Goal: Task Accomplishment & Management: Complete application form

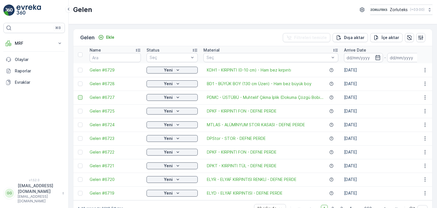
click at [81, 96] on div at bounding box center [80, 97] width 5 height 5
click at [78, 95] on input "checkbox" at bounding box center [78, 95] width 0 height 0
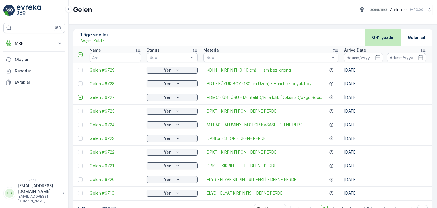
click at [376, 39] on p "QR'ı yazdır" at bounding box center [384, 38] width 22 height 6
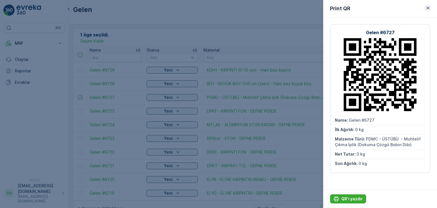
click at [426, 6] on icon "button" at bounding box center [429, 8] width 6 height 6
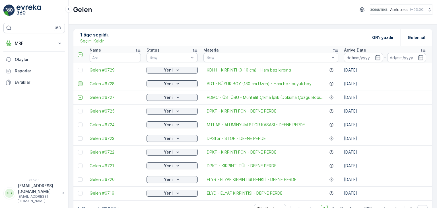
click at [82, 83] on div at bounding box center [80, 83] width 5 height 5
click at [78, 81] on input "checkbox" at bounding box center [78, 81] width 0 height 0
click at [80, 96] on icon at bounding box center [80, 97] width 4 height 4
click at [78, 95] on input "checkbox" at bounding box center [78, 95] width 0 height 0
click at [386, 37] on p "QR'ı yazdır" at bounding box center [384, 38] width 22 height 6
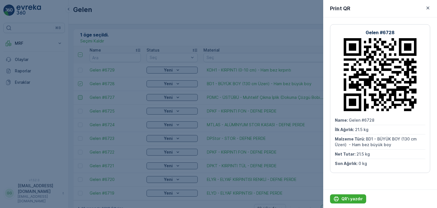
click at [428, 7] on icon "button" at bounding box center [428, 8] width 3 height 3
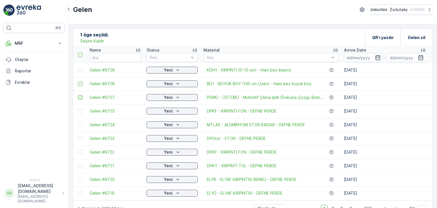
click at [96, 41] on p "Seçimi Kaldır" at bounding box center [92, 41] width 24 height 6
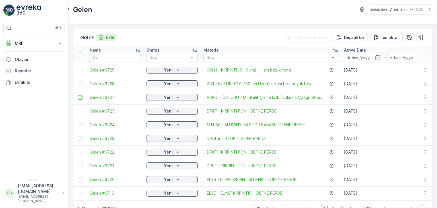
click at [113, 36] on p "Ekle" at bounding box center [110, 37] width 8 height 6
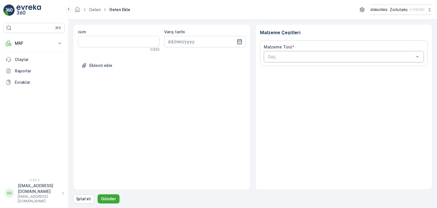
click at [351, 52] on div "Seç" at bounding box center [344, 56] width 161 height 11
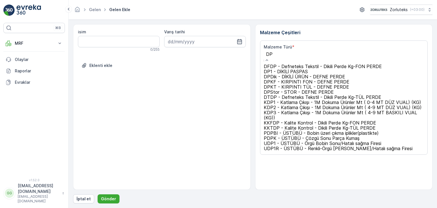
type input "DPK"
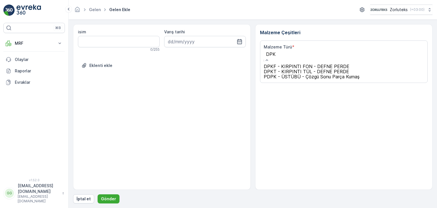
click at [287, 74] on span "DPKT - KIRPINTI TÜL - DEFNE PERDE" at bounding box center [306, 72] width 85 height 6
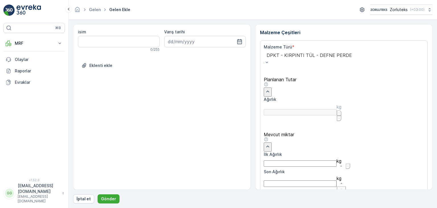
click at [280, 160] on Ağırlık "İlk Ağırlık" at bounding box center [300, 163] width 73 height 6
type Ağırlık "16"
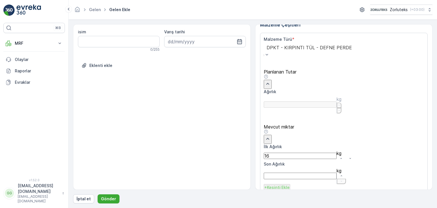
scroll to position [11, 0]
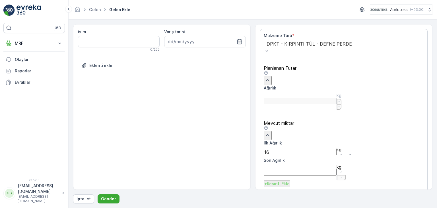
click at [416, 199] on p "Ekle" at bounding box center [420, 202] width 8 height 6
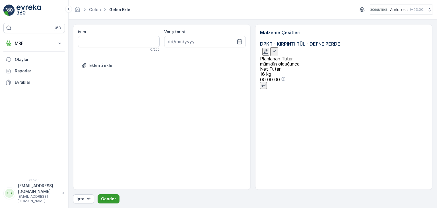
click at [103, 199] on p "Gönder" at bounding box center [108, 199] width 15 height 6
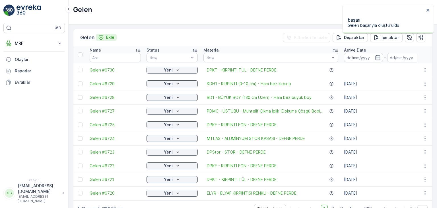
click at [111, 38] on p "Ekle" at bounding box center [110, 37] width 8 height 6
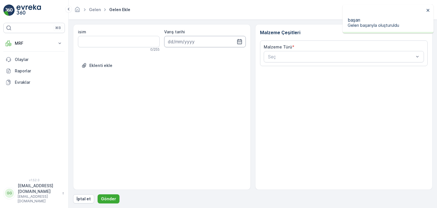
click at [220, 41] on input at bounding box center [205, 41] width 82 height 11
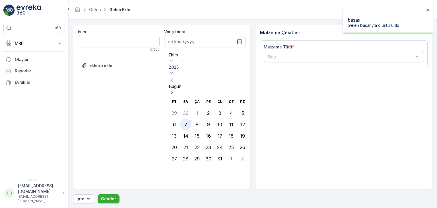
click at [186, 122] on div "7" at bounding box center [186, 124] width 3 height 5
type input "[DATE]"
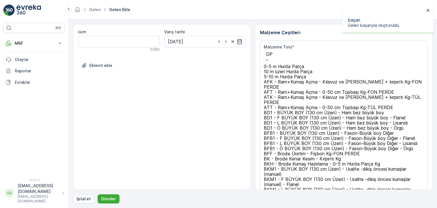
type input "DPK"
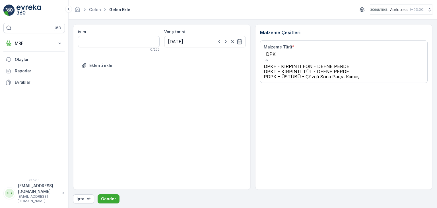
click at [281, 74] on span "DPKT - KIRPINTI TÜL - DEFNE PERDE" at bounding box center [306, 72] width 85 height 6
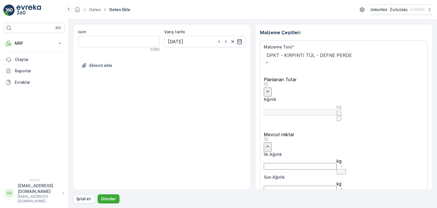
click at [327, 53] on div "DPKT - KIRPINTI TÜL - DEFNE PERDE" at bounding box center [309, 58] width 91 height 15
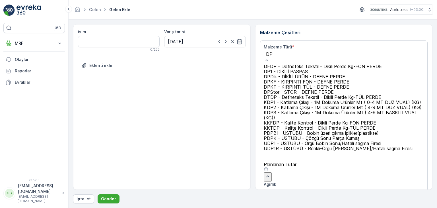
type input "DPK"
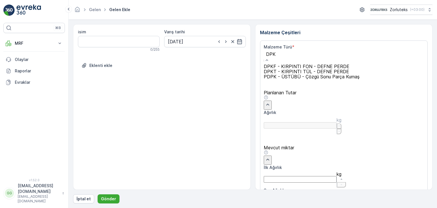
click at [288, 69] on span "DPKF - KIRPINTI FON - DEFNE PERDE" at bounding box center [307, 67] width 86 height 6
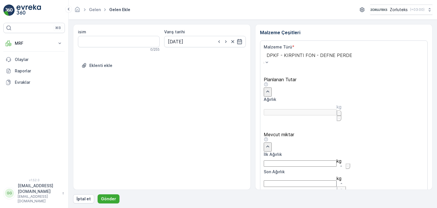
drag, startPoint x: 276, startPoint y: 147, endPoint x: 279, endPoint y: 143, distance: 4.7
click at [277, 160] on Ağırlık "İlk Ağırlık" at bounding box center [300, 163] width 73 height 6
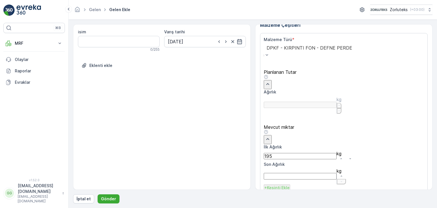
scroll to position [11, 0]
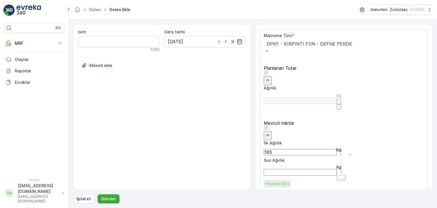
type Ağırlık "195"
click at [416, 199] on p "Ekle" at bounding box center [420, 202] width 8 height 6
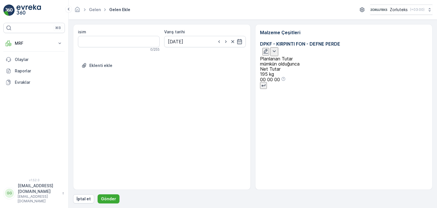
scroll to position [0, 0]
click at [107, 197] on p "Gönder" at bounding box center [108, 199] width 15 height 6
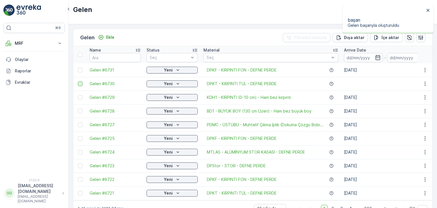
click at [80, 85] on div at bounding box center [80, 83] width 5 height 5
click at [78, 81] on input "checkbox" at bounding box center [78, 81] width 0 height 0
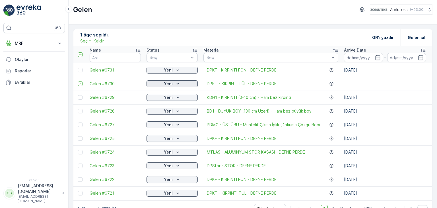
click at [179, 84] on icon "Yeni" at bounding box center [178, 84] width 6 height 6
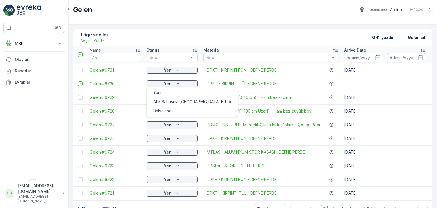
drag, startPoint x: 73, startPoint y: 82, endPoint x: 77, endPoint y: 83, distance: 3.5
click at [75, 83] on td at bounding box center [79, 84] width 13 height 14
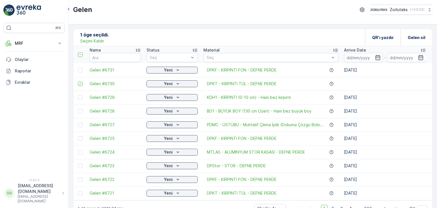
click at [77, 83] on td at bounding box center [79, 84] width 13 height 14
click at [82, 84] on icon at bounding box center [80, 84] width 4 height 4
click at [78, 81] on input "checkbox" at bounding box center [78, 81] width 0 height 0
click at [82, 84] on div at bounding box center [80, 83] width 5 height 5
click at [78, 81] on input "checkbox" at bounding box center [78, 81] width 0 height 0
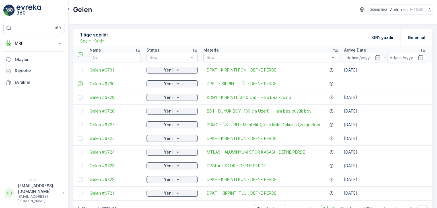
drag, startPoint x: 99, startPoint y: 83, endPoint x: 87, endPoint y: 86, distance: 12.2
click at [87, 86] on td "Gelen #6730" at bounding box center [115, 84] width 57 height 14
click at [100, 82] on span "Gelen #6730" at bounding box center [115, 84] width 51 height 6
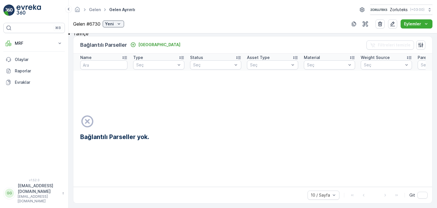
scroll to position [140, 0]
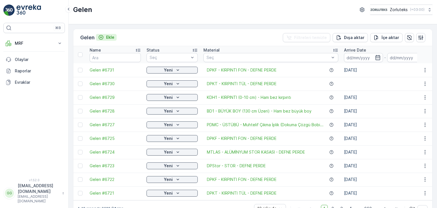
click at [113, 39] on p "Ekle" at bounding box center [110, 37] width 8 height 6
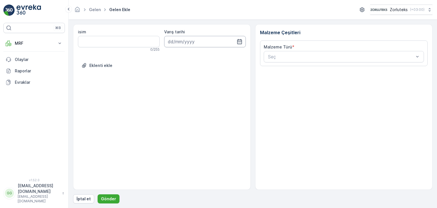
click at [227, 44] on input at bounding box center [205, 41] width 82 height 11
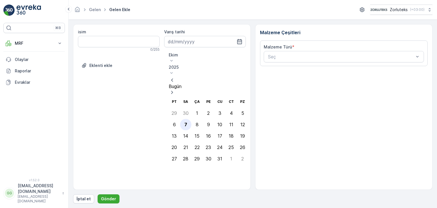
click at [185, 122] on div "7" at bounding box center [186, 124] width 3 height 5
type input "[DATE]"
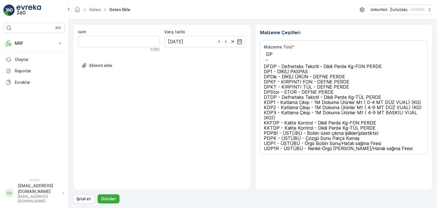
type input "DPK"
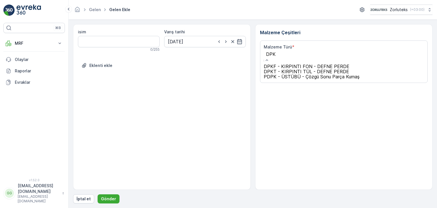
click at [284, 69] on span "DPKF - KIRPINTI FON - DEFNE PERDE" at bounding box center [307, 67] width 86 height 6
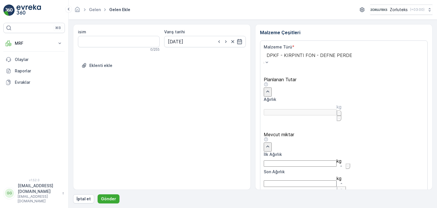
click at [282, 160] on Ağırlık "İlk Ağırlık" at bounding box center [300, 163] width 73 height 6
type Ağırlık "13"
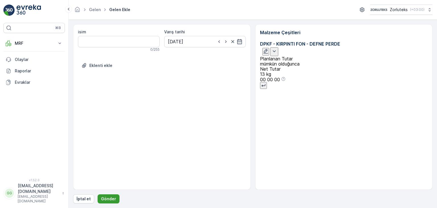
click at [113, 197] on p "Gönder" at bounding box center [108, 199] width 15 height 6
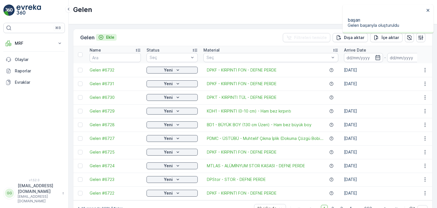
click at [110, 36] on p "Ekle" at bounding box center [110, 37] width 8 height 6
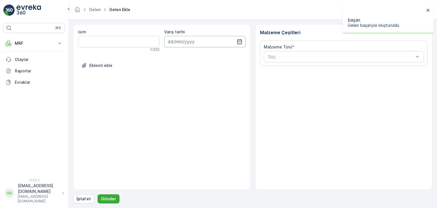
click at [214, 44] on input at bounding box center [205, 41] width 82 height 11
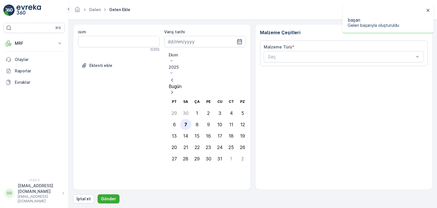
click at [185, 122] on div "7" at bounding box center [186, 124] width 3 height 5
type input "[DATE]"
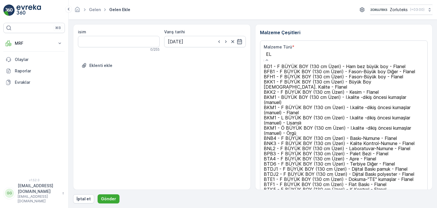
type input "ELY"
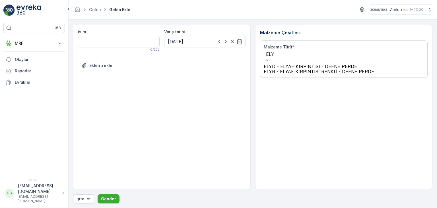
click at [285, 68] on span "ELYD - ELYAF KIRPINTISI - DEFNE PERDE" at bounding box center [310, 67] width 93 height 6
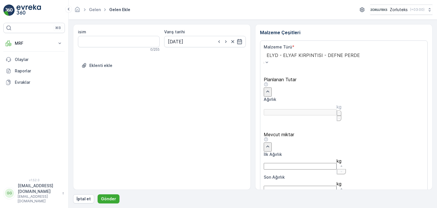
click at [282, 163] on Ağırlık "İlk Ağırlık" at bounding box center [300, 166] width 73 height 6
type Ağırlık "4"
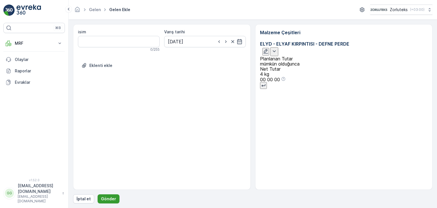
click at [110, 199] on p "Gönder" at bounding box center [108, 199] width 15 height 6
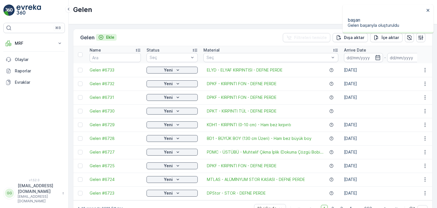
click at [113, 38] on p "Ekle" at bounding box center [110, 37] width 8 height 6
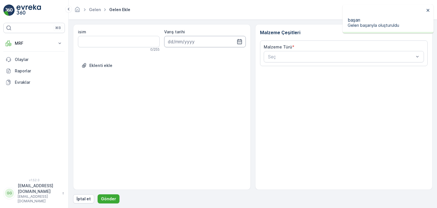
click at [230, 41] on input at bounding box center [205, 41] width 82 height 11
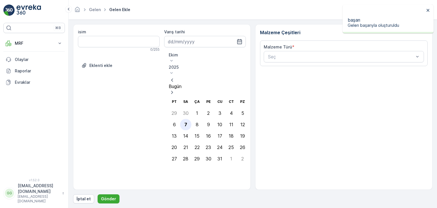
click at [187, 122] on div "7" at bounding box center [186, 124] width 3 height 5
type input "[DATE]"
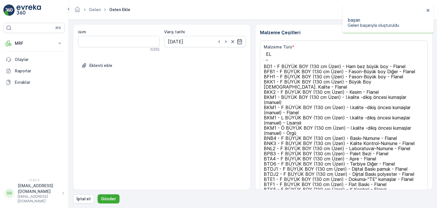
type input "ELY"
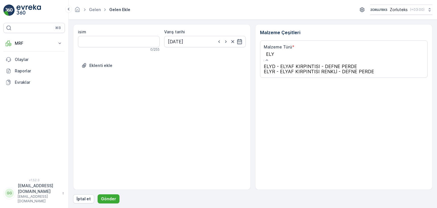
click at [282, 74] on span "ELYR - ELYAF KIRPINTISI RENKLİ - DEFNE PERDE" at bounding box center [319, 72] width 111 height 6
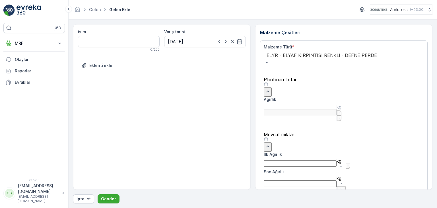
click at [295, 160] on Ağırlık "İlk Ağırlık" at bounding box center [300, 163] width 73 height 6
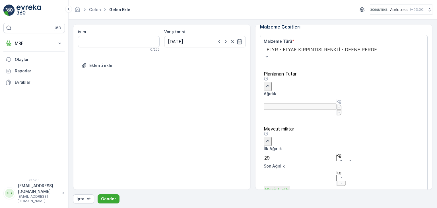
scroll to position [11, 0]
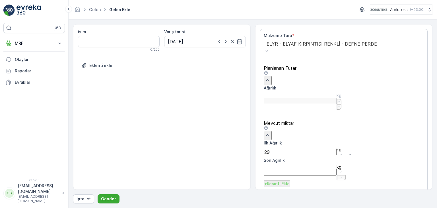
type Ağırlık "29"
click at [416, 204] on p "Ekle" at bounding box center [420, 207] width 8 height 6
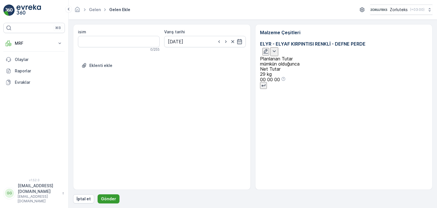
click at [107, 198] on p "Gönder" at bounding box center [108, 199] width 15 height 6
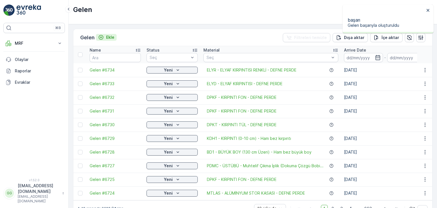
click at [109, 34] on p "Ekle" at bounding box center [110, 37] width 8 height 6
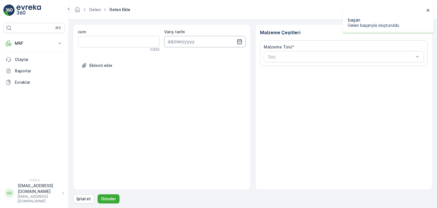
click at [233, 41] on input at bounding box center [205, 41] width 82 height 11
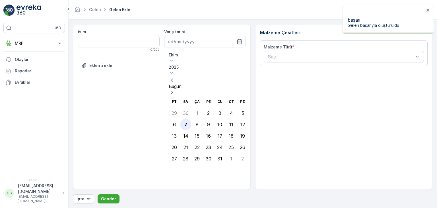
click at [185, 122] on div "7" at bounding box center [186, 124] width 3 height 5
type input "[DATE]"
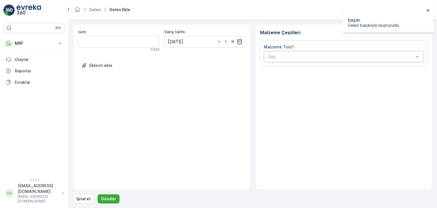
click at [300, 52] on div "Seç" at bounding box center [344, 56] width 161 height 11
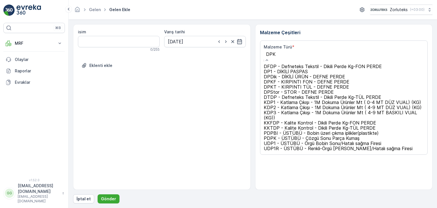
type input "DPKF"
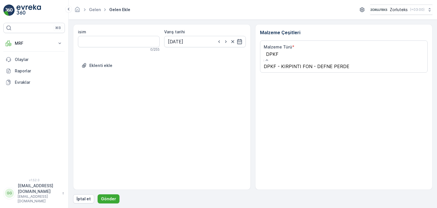
click at [300, 69] on span "DPKF - KIRPINTI FON - DEFNE PERDE" at bounding box center [307, 67] width 86 height 6
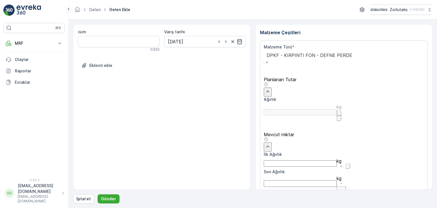
click at [281, 160] on Ağırlık "İlk Ağırlık" at bounding box center [300, 163] width 73 height 6
type Ağırlık "23"
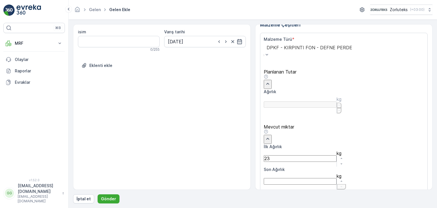
scroll to position [11, 0]
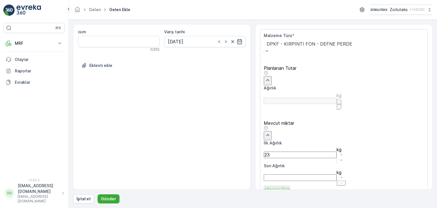
click at [416, 204] on p "Ekle" at bounding box center [420, 207] width 8 height 6
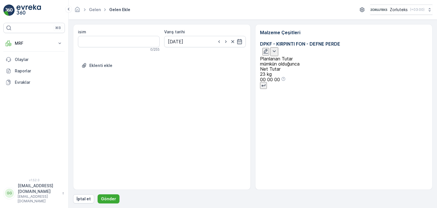
scroll to position [0, 0]
click at [106, 195] on button "Gönder" at bounding box center [109, 198] width 22 height 9
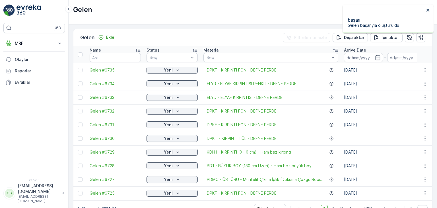
click at [427, 10] on icon "close" at bounding box center [429, 10] width 4 height 5
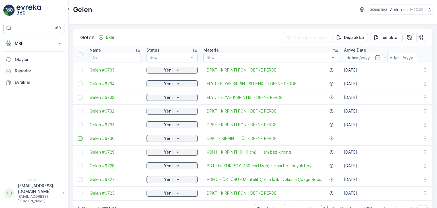
click at [81, 138] on div at bounding box center [80, 138] width 5 height 5
click at [78, 136] on input "checkbox" at bounding box center [78, 136] width 0 height 0
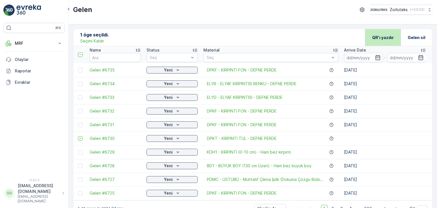
click at [378, 38] on p "QR'ı yazdır" at bounding box center [384, 38] width 22 height 6
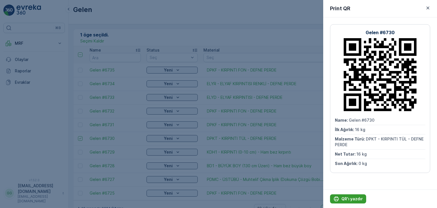
click at [351, 200] on p "QR'ı yazdır" at bounding box center [352, 199] width 21 height 6
click at [430, 9] on icon "button" at bounding box center [429, 8] width 6 height 6
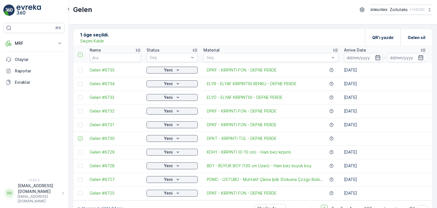
drag, startPoint x: 80, startPoint y: 126, endPoint x: 81, endPoint y: 132, distance: 6.0
click at [80, 126] on div at bounding box center [80, 124] width 5 height 5
click at [78, 122] on input "checkbox" at bounding box center [78, 122] width 0 height 0
click at [80, 135] on td at bounding box center [79, 139] width 13 height 14
click at [80, 136] on icon at bounding box center [80, 138] width 4 height 4
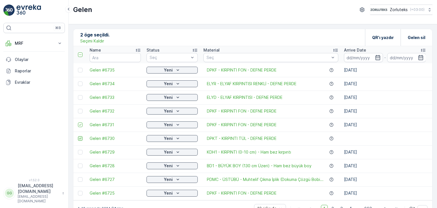
click at [78, 136] on input "checkbox" at bounding box center [78, 136] width 0 height 0
click at [385, 39] on p "QR'ı yazdır" at bounding box center [384, 38] width 22 height 6
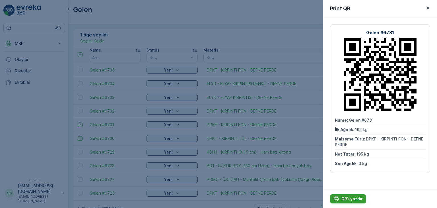
click at [355, 198] on p "QR'ı yazdır" at bounding box center [352, 199] width 21 height 6
click at [430, 8] on icon "button" at bounding box center [429, 8] width 6 height 6
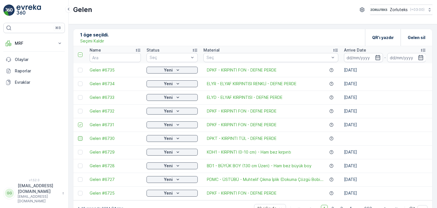
drag, startPoint x: 80, startPoint y: 125, endPoint x: 81, endPoint y: 116, distance: 9.4
click at [80, 125] on icon at bounding box center [80, 125] width 4 height 4
click at [78, 122] on input "checkbox" at bounding box center [78, 122] width 0 height 0
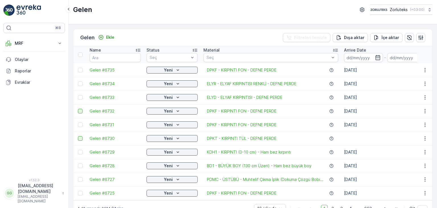
click at [80, 111] on div at bounding box center [80, 111] width 5 height 5
click at [78, 109] on input "checkbox" at bounding box center [78, 109] width 0 height 0
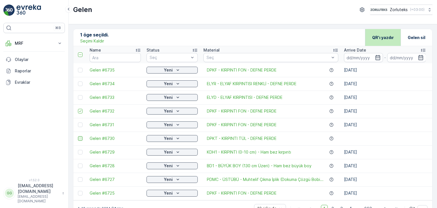
click at [387, 33] on div "QR'ı yazdır" at bounding box center [384, 37] width 22 height 17
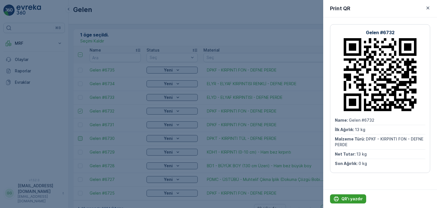
click at [361, 199] on p "QR'ı yazdır" at bounding box center [352, 199] width 21 height 6
drag, startPoint x: 430, startPoint y: 8, endPoint x: 427, endPoint y: 8, distance: 3.4
click at [430, 8] on icon "button" at bounding box center [429, 8] width 6 height 6
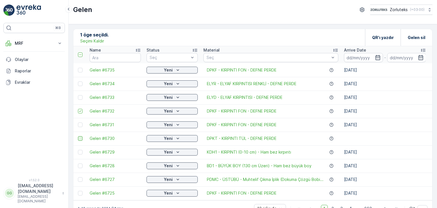
drag, startPoint x: 79, startPoint y: 111, endPoint x: 84, endPoint y: 100, distance: 12.4
click at [79, 111] on icon at bounding box center [80, 111] width 4 height 4
click at [78, 109] on input "checkbox" at bounding box center [78, 109] width 0 height 0
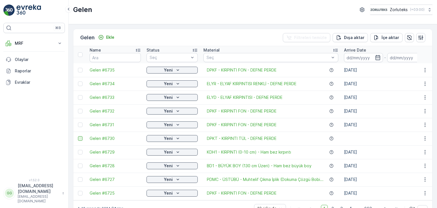
click at [81, 98] on div at bounding box center [80, 97] width 5 height 5
click at [78, 95] on input "checkbox" at bounding box center [78, 95] width 0 height 0
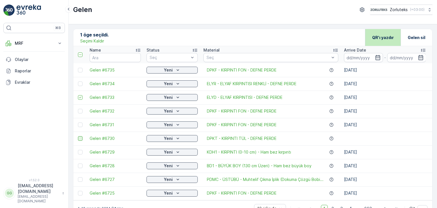
click at [382, 38] on p "QR'ı yazdır" at bounding box center [384, 38] width 22 height 6
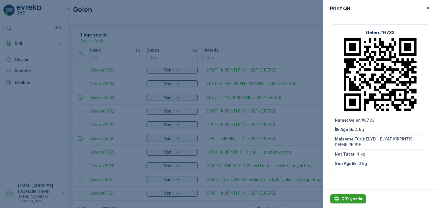
click at [358, 197] on p "QR'ı yazdır" at bounding box center [352, 199] width 21 height 6
click at [427, 7] on icon "button" at bounding box center [428, 8] width 3 height 3
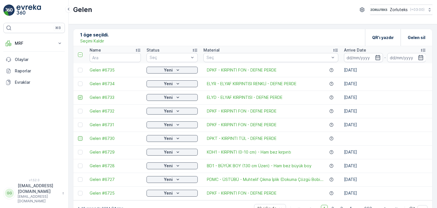
click at [81, 97] on icon at bounding box center [80, 97] width 4 height 4
click at [78, 95] on input "checkbox" at bounding box center [78, 95] width 0 height 0
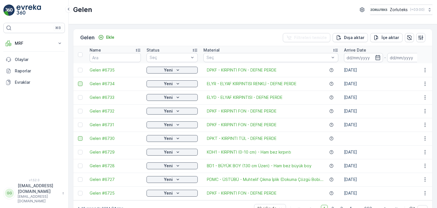
click at [79, 85] on div at bounding box center [80, 83] width 5 height 5
click at [78, 81] on input "checkbox" at bounding box center [78, 81] width 0 height 0
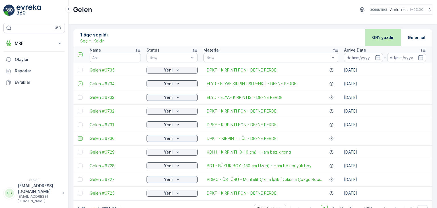
click at [384, 37] on p "QR'ı yazdır" at bounding box center [384, 38] width 22 height 6
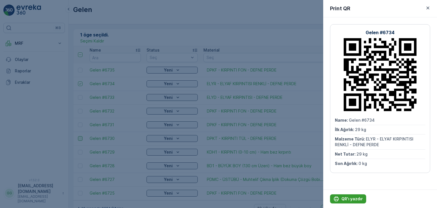
click at [351, 197] on p "QR'ı yazdır" at bounding box center [352, 199] width 21 height 6
click at [430, 7] on icon "button" at bounding box center [429, 8] width 6 height 6
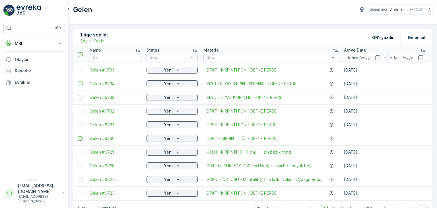
drag, startPoint x: 81, startPoint y: 82, endPoint x: 81, endPoint y: 75, distance: 6.3
click at [81, 82] on icon at bounding box center [80, 84] width 4 height 4
click at [78, 81] on input "checkbox" at bounding box center [78, 81] width 0 height 0
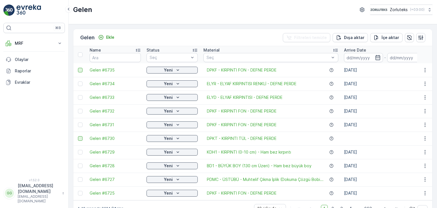
click at [81, 71] on div at bounding box center [80, 70] width 5 height 5
click at [78, 68] on input "checkbox" at bounding box center [78, 68] width 0 height 0
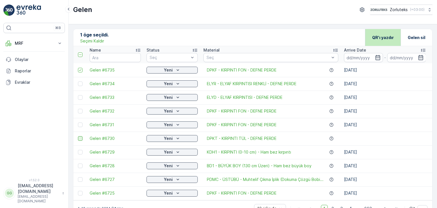
click at [385, 39] on p "QR'ı yazdır" at bounding box center [384, 38] width 22 height 6
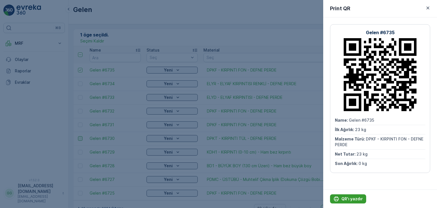
click at [355, 199] on p "QR'ı yazdır" at bounding box center [352, 199] width 21 height 6
click at [428, 9] on icon "button" at bounding box center [429, 8] width 6 height 6
